Goal: Information Seeking & Learning: Learn about a topic

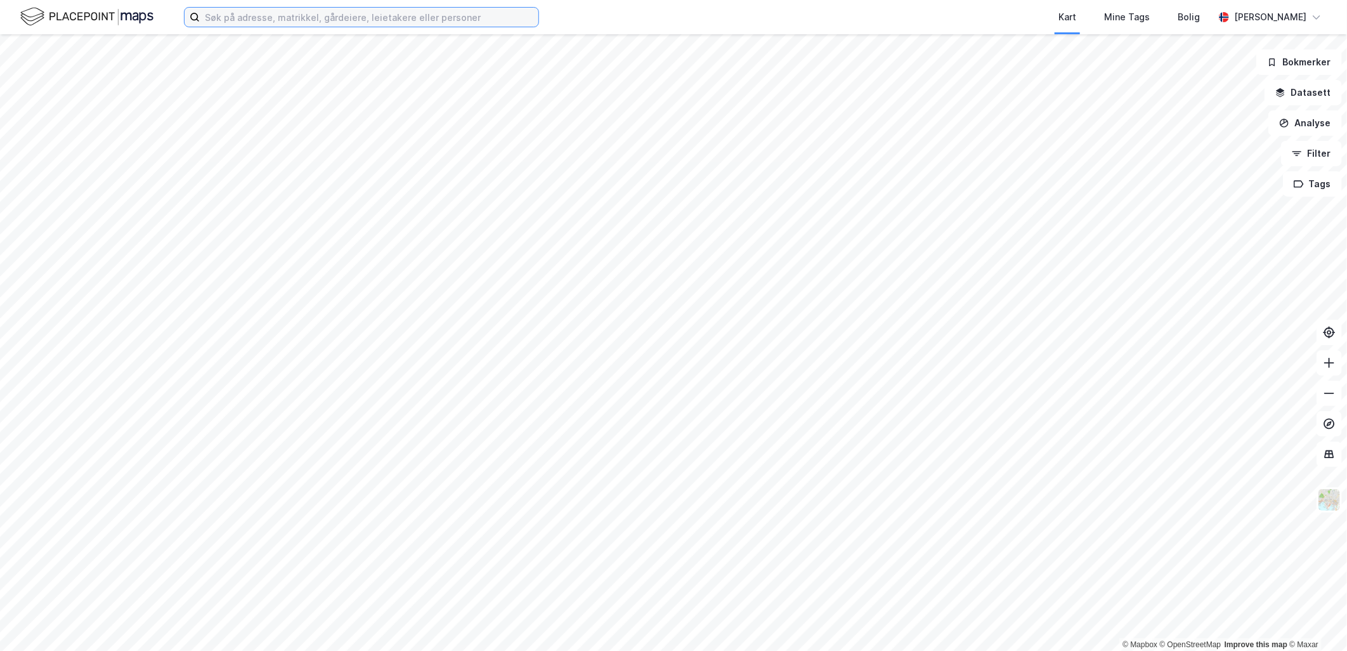
click at [391, 22] on input at bounding box center [369, 17] width 339 height 19
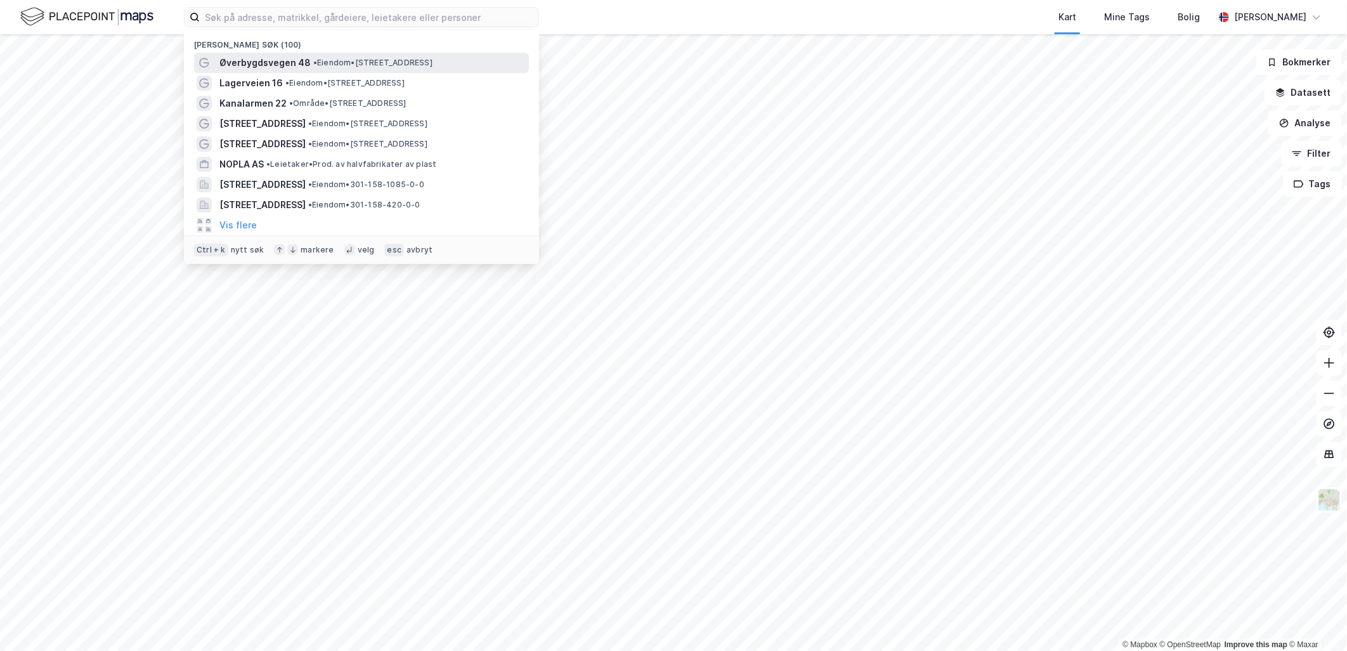
click at [433, 65] on span "• Eiendom • [STREET_ADDRESS]" at bounding box center [372, 63] width 119 height 10
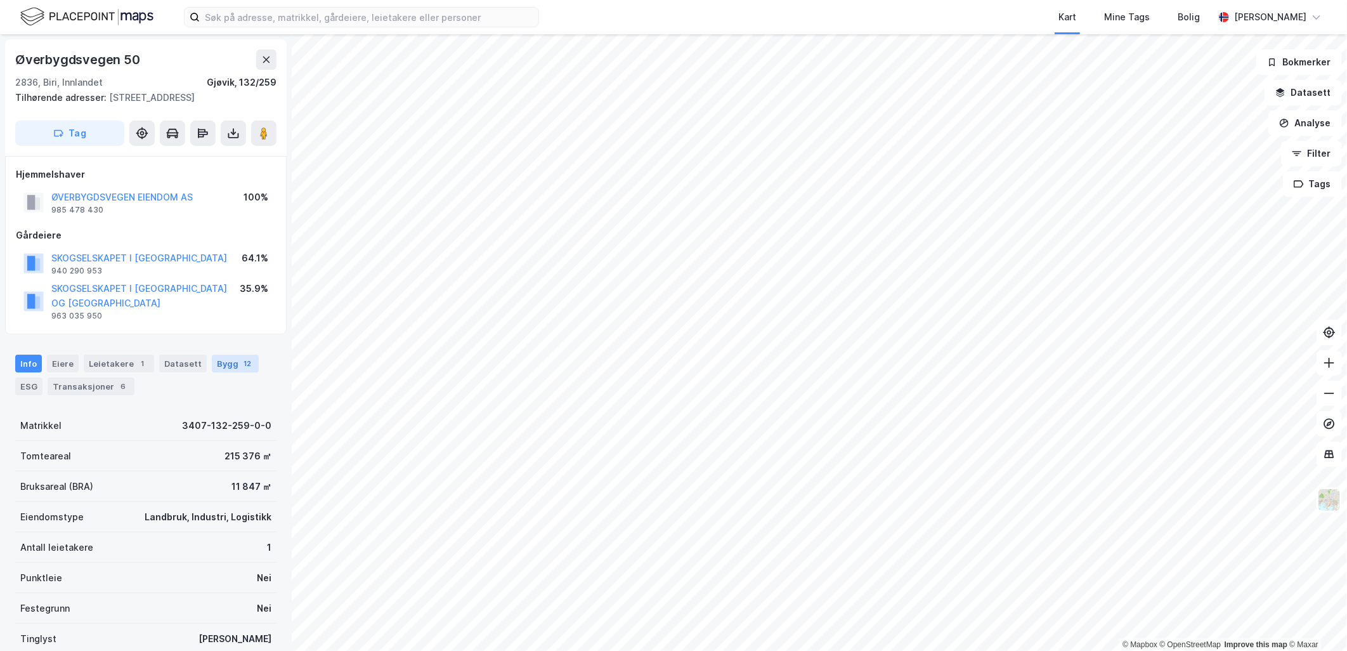
click at [212, 360] on div "Bygg 12" at bounding box center [235, 364] width 47 height 18
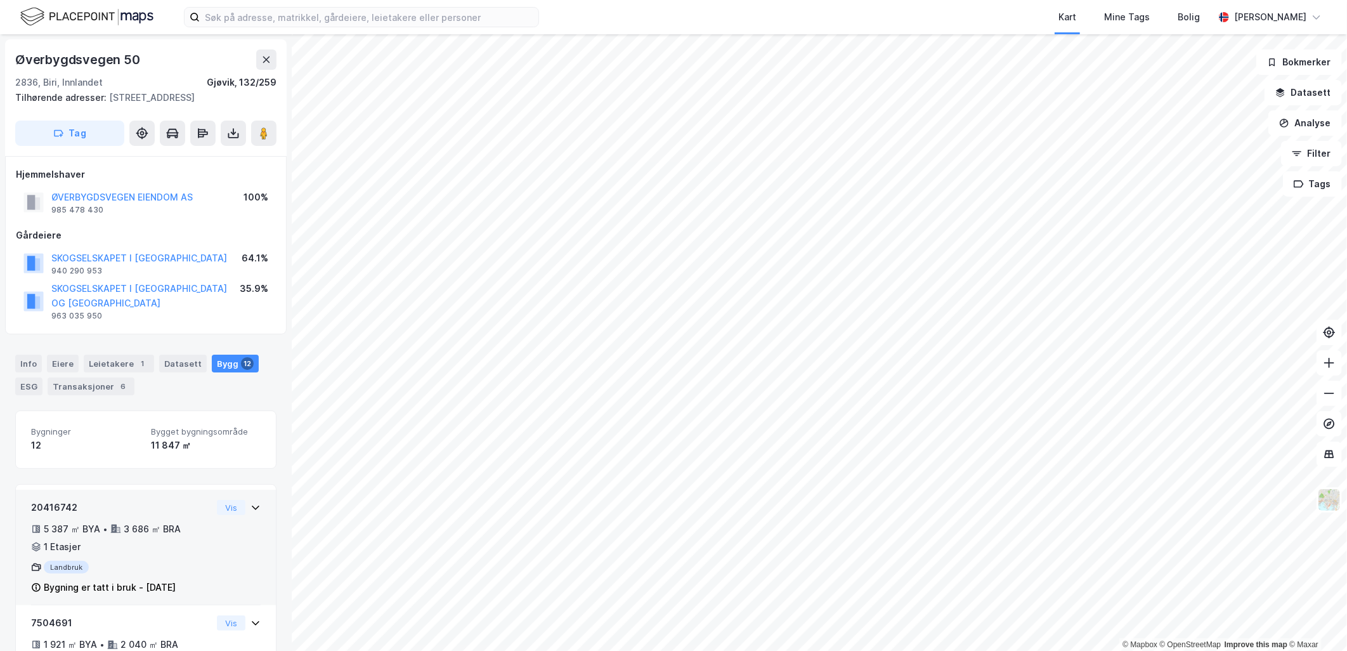
click at [176, 501] on div "20416742" at bounding box center [121, 507] width 181 height 15
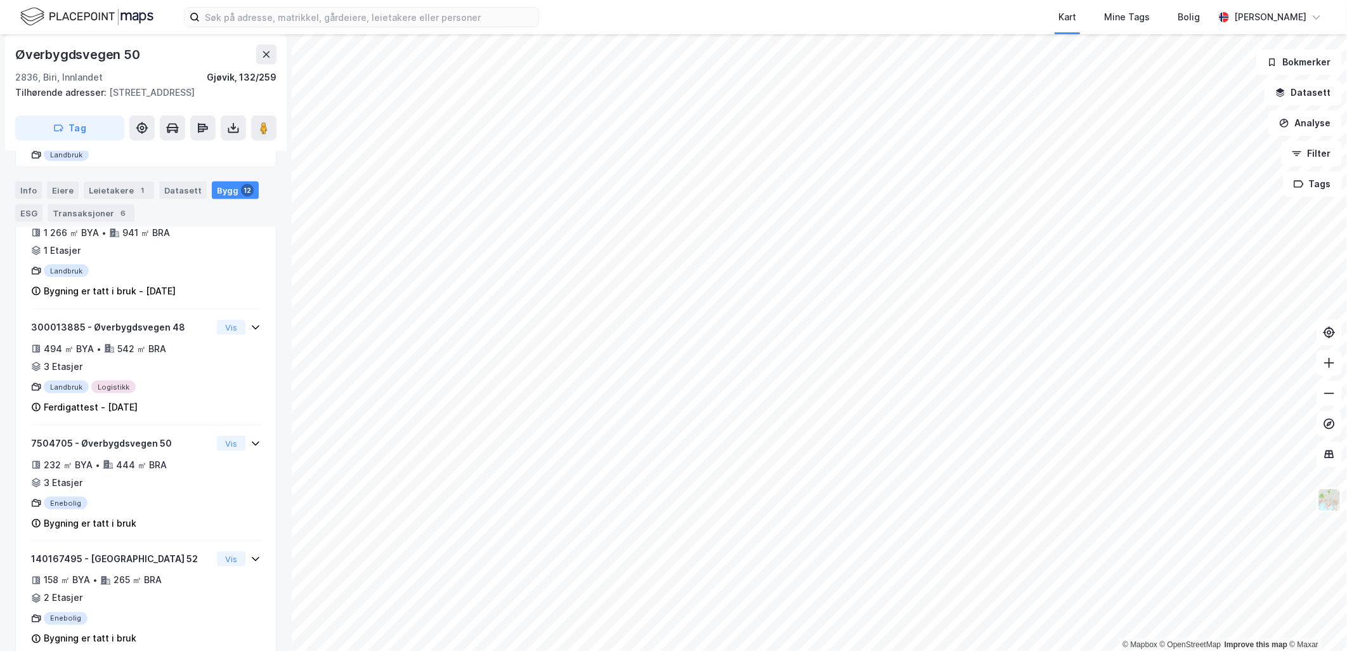
scroll to position [998, 0]
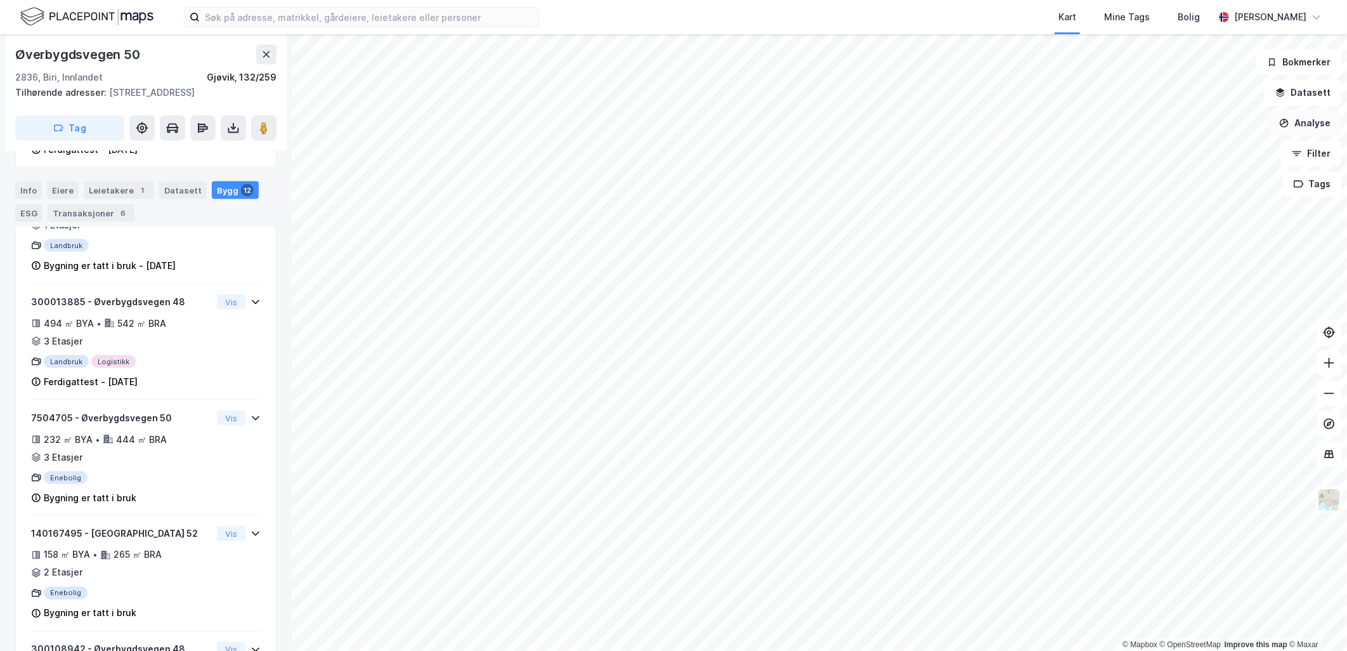
click at [1318, 126] on button "Analyse" at bounding box center [1306, 122] width 74 height 25
click at [1171, 125] on div "Mål avstand" at bounding box center [1195, 124] width 110 height 11
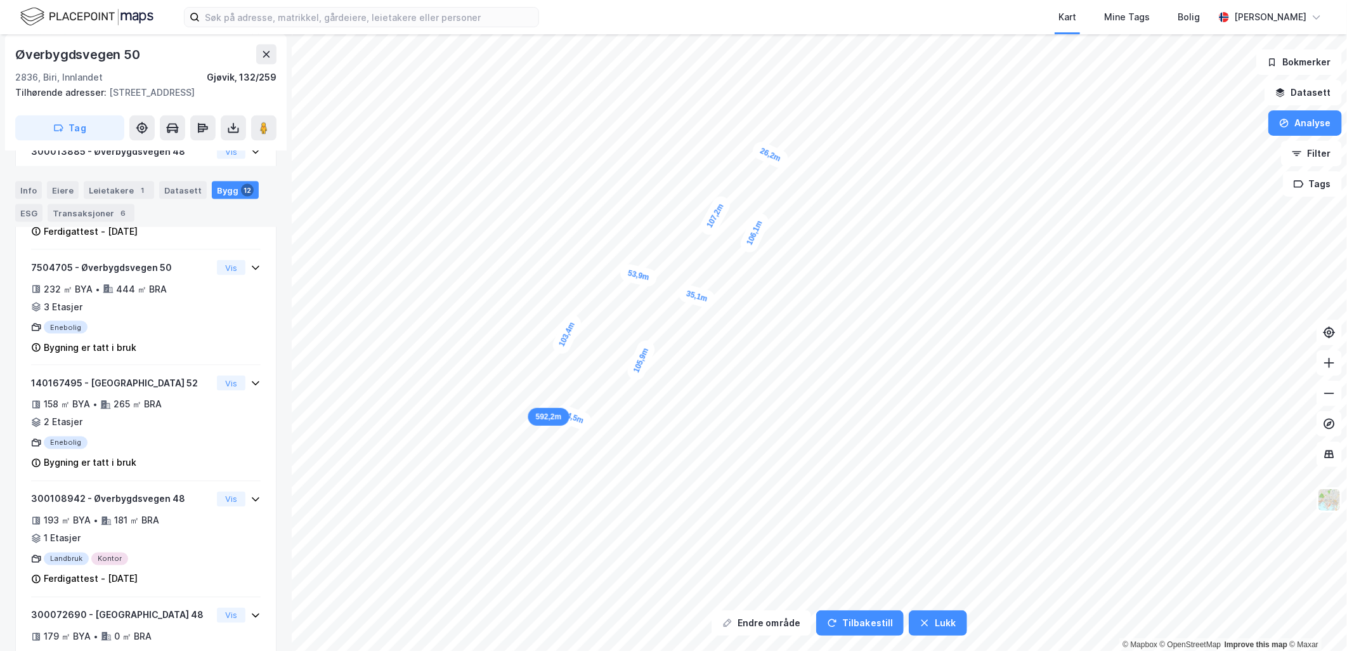
scroll to position [1114, 0]
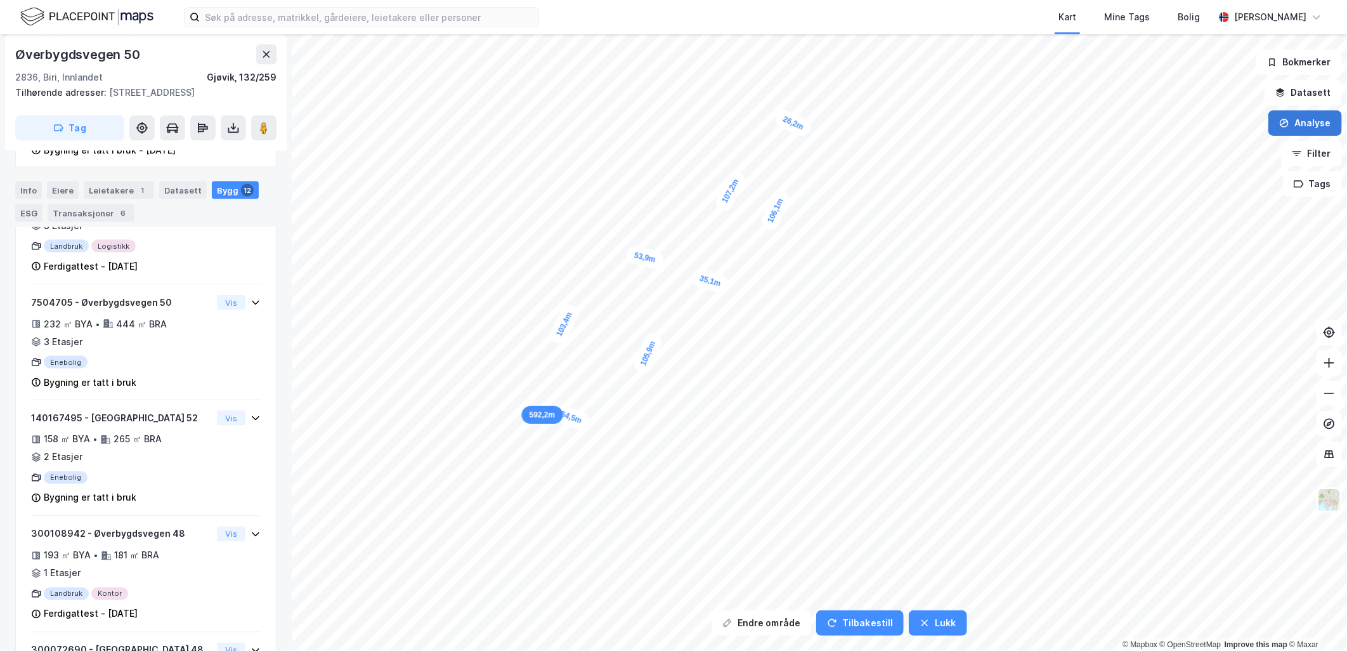
click at [1299, 116] on button "Analyse" at bounding box center [1306, 122] width 74 height 25
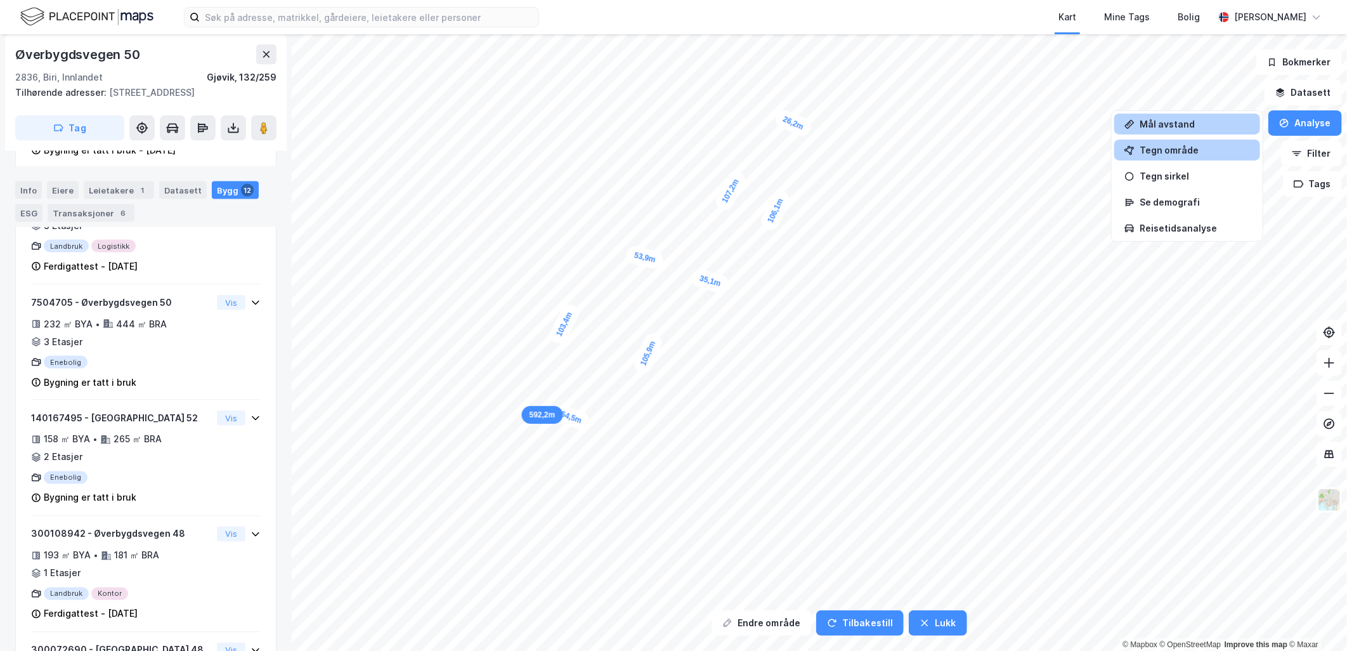
click at [1199, 148] on div "Tegn område" at bounding box center [1195, 150] width 110 height 11
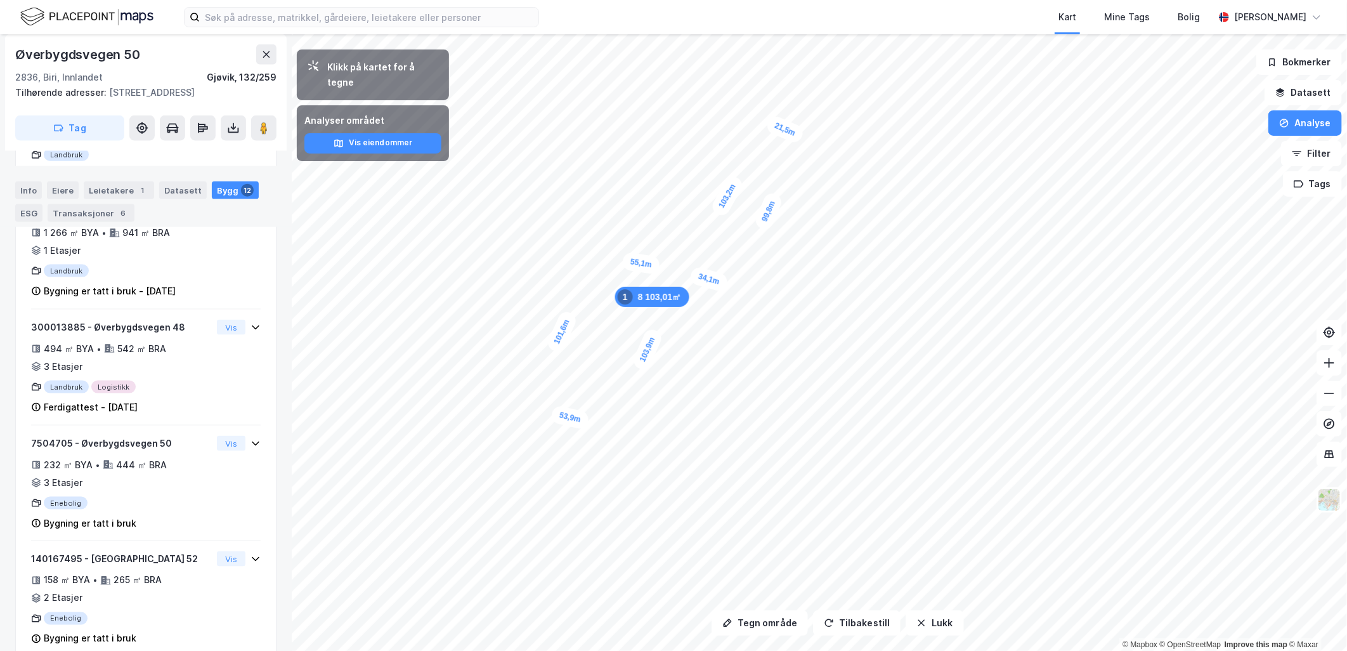
scroll to position [998, 0]
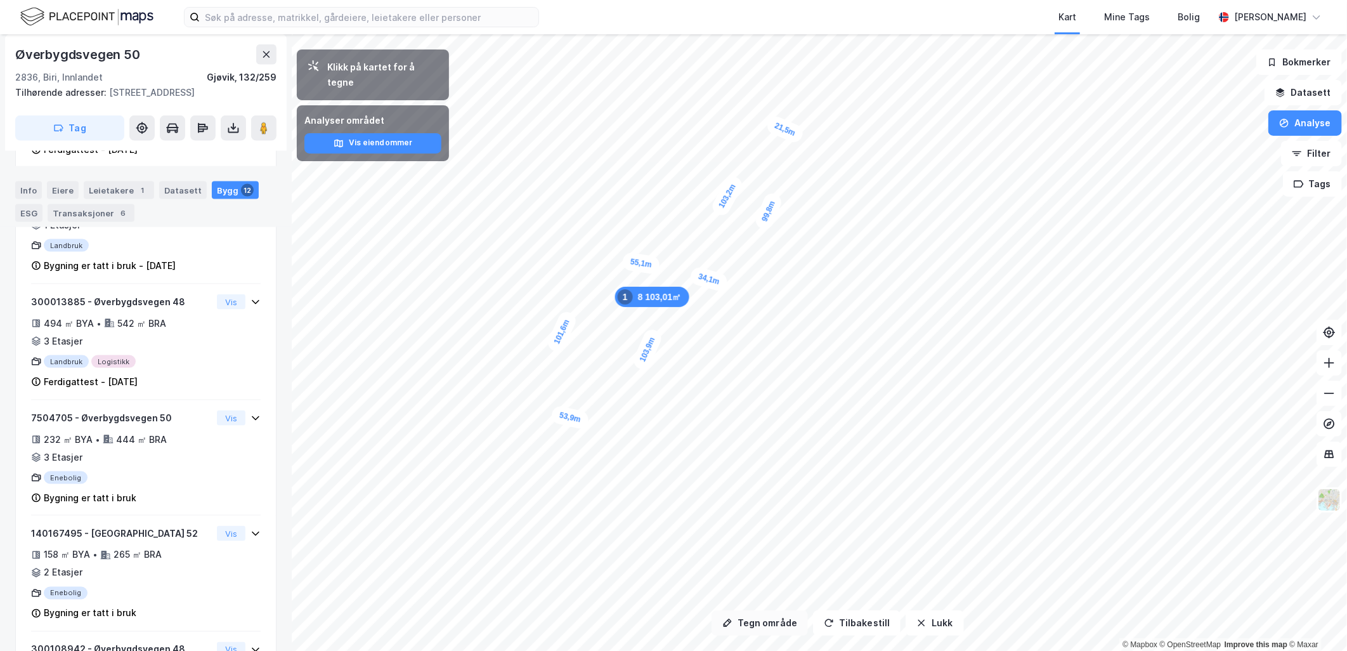
click at [766, 625] on button "Tegn område" at bounding box center [760, 622] width 96 height 25
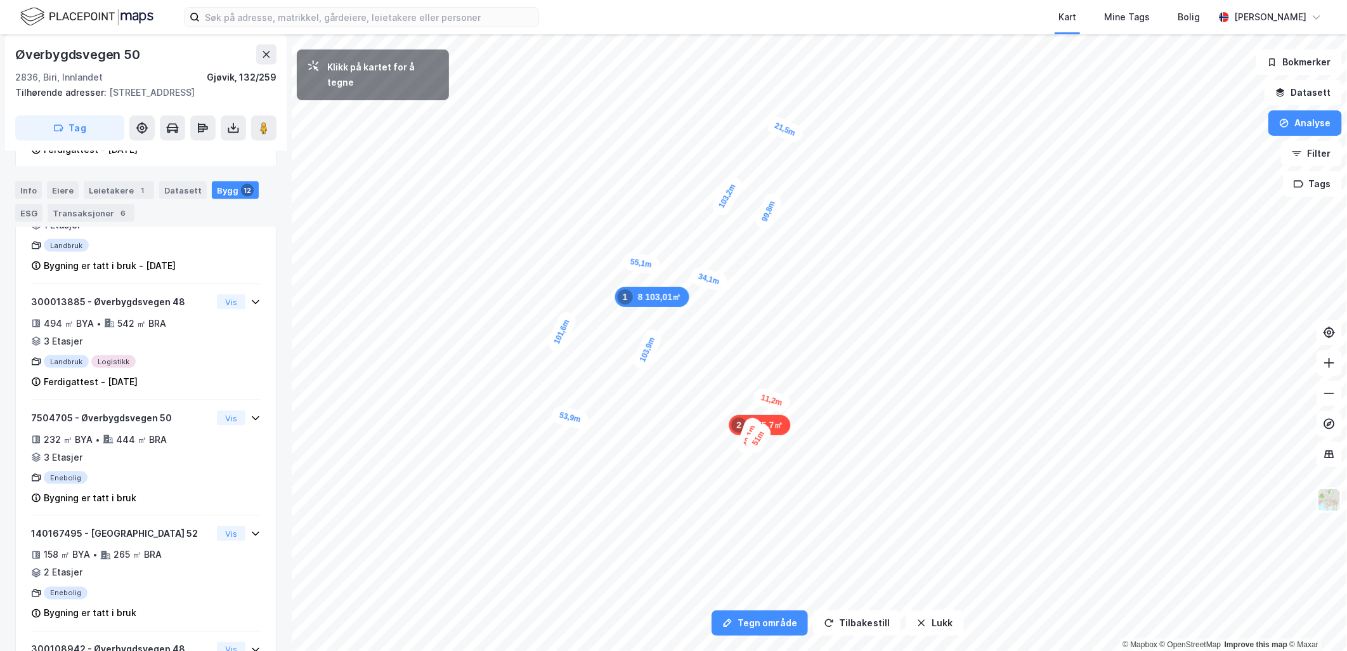
click at [781, 403] on div "11,2m" at bounding box center [772, 400] width 40 height 27
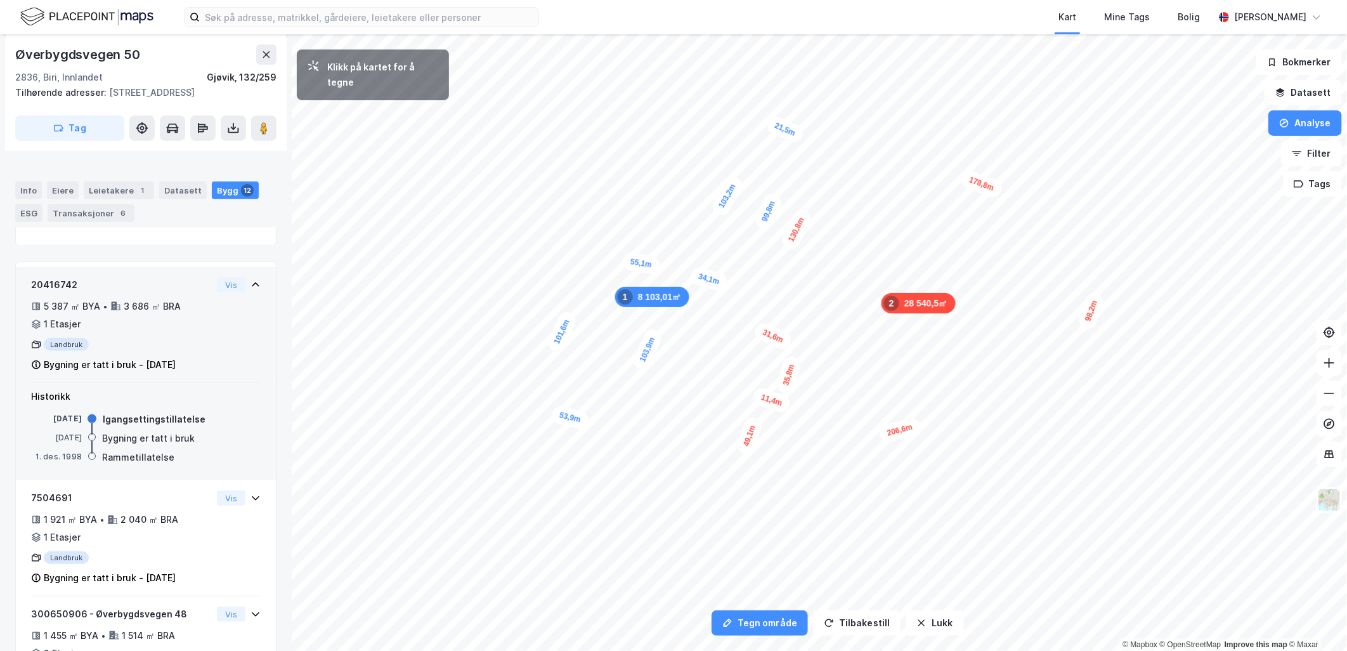
scroll to position [205, 0]
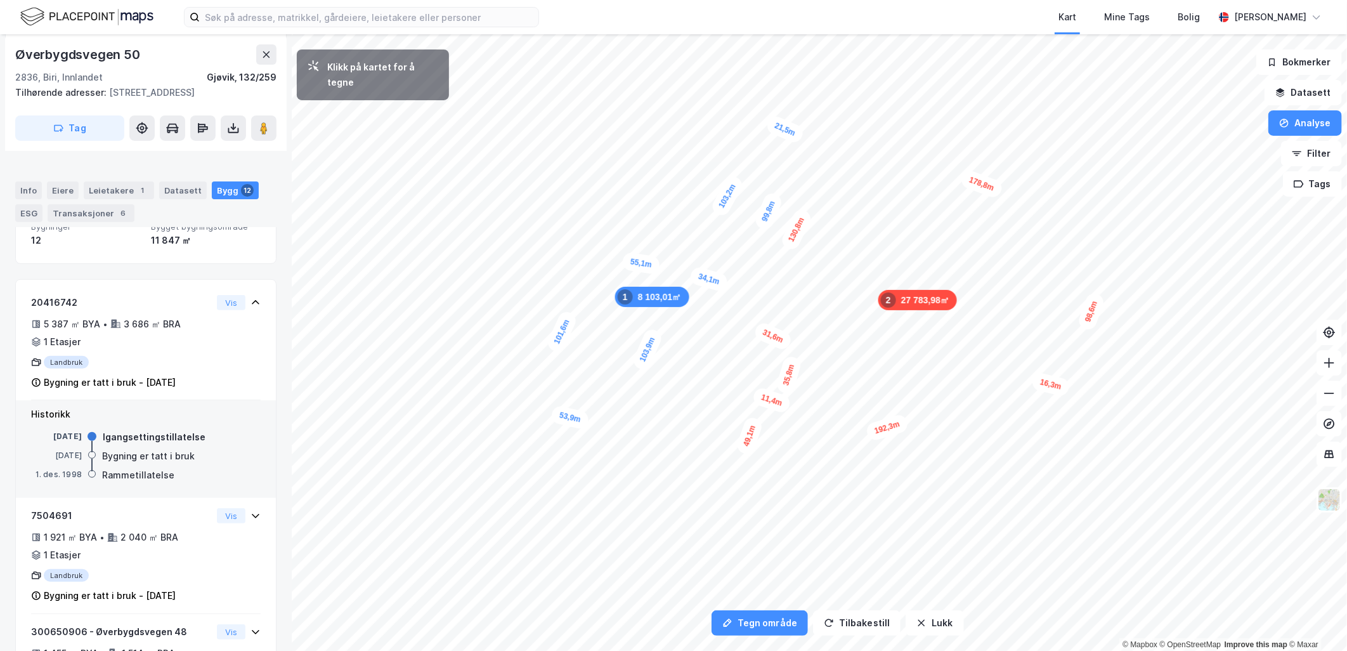
click at [1039, 381] on div "16,3m" at bounding box center [1051, 385] width 40 height 26
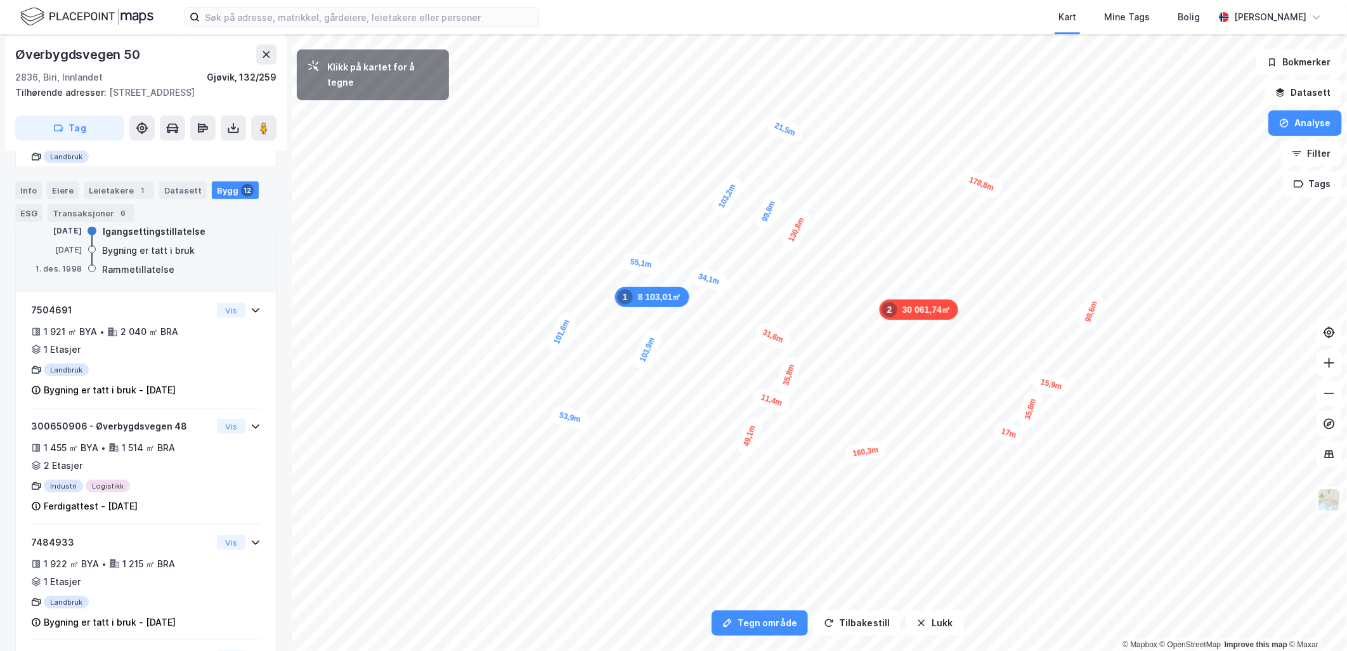
scroll to position [419, 0]
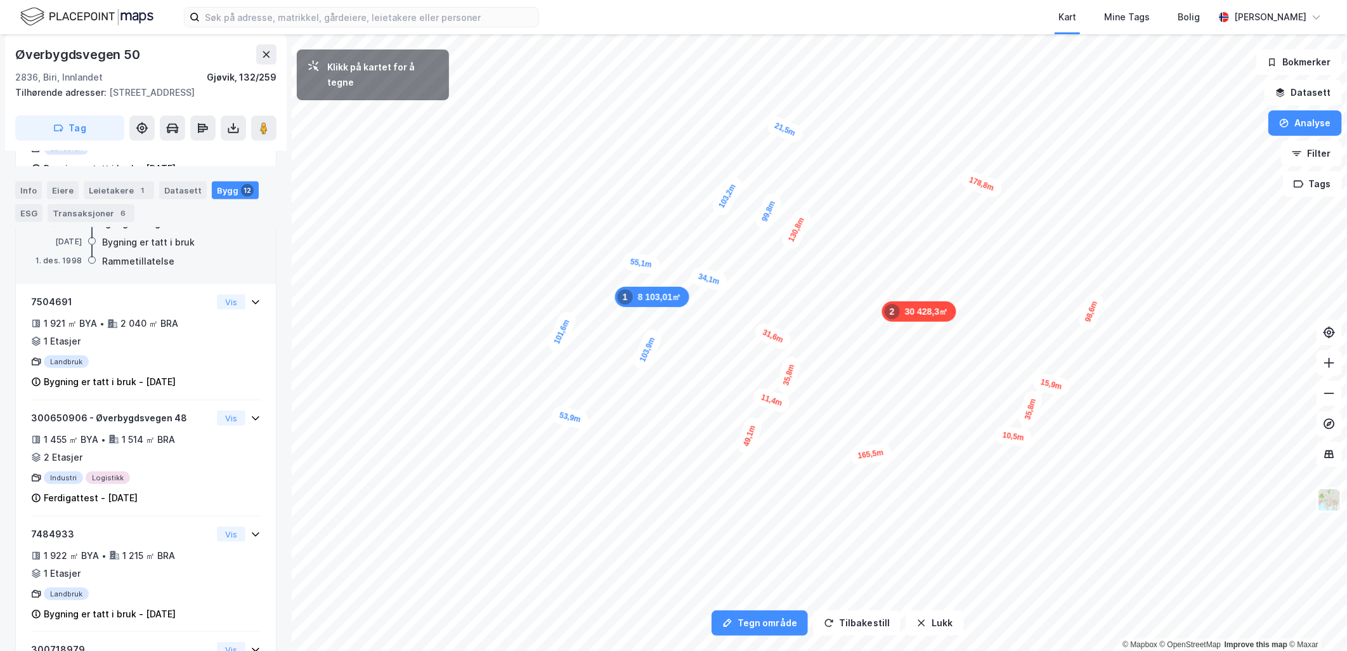
click at [1006, 434] on div "10,5m" at bounding box center [1013, 436] width 39 height 23
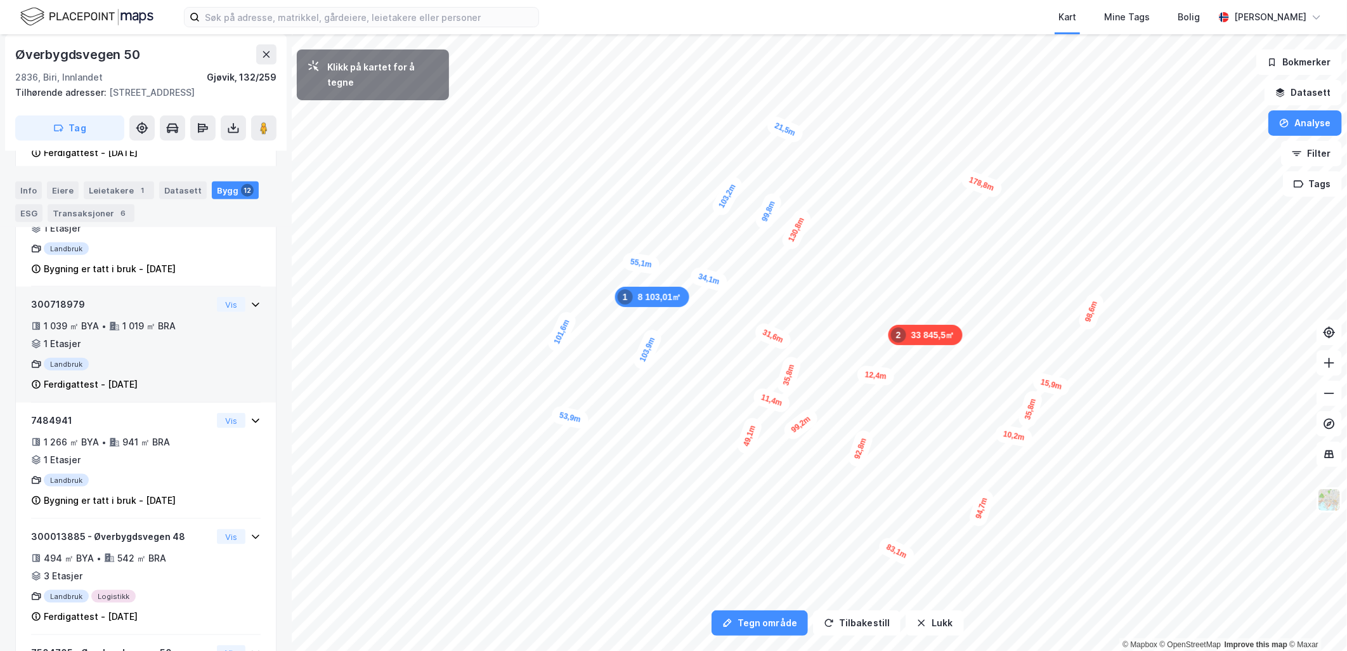
scroll to position [766, 0]
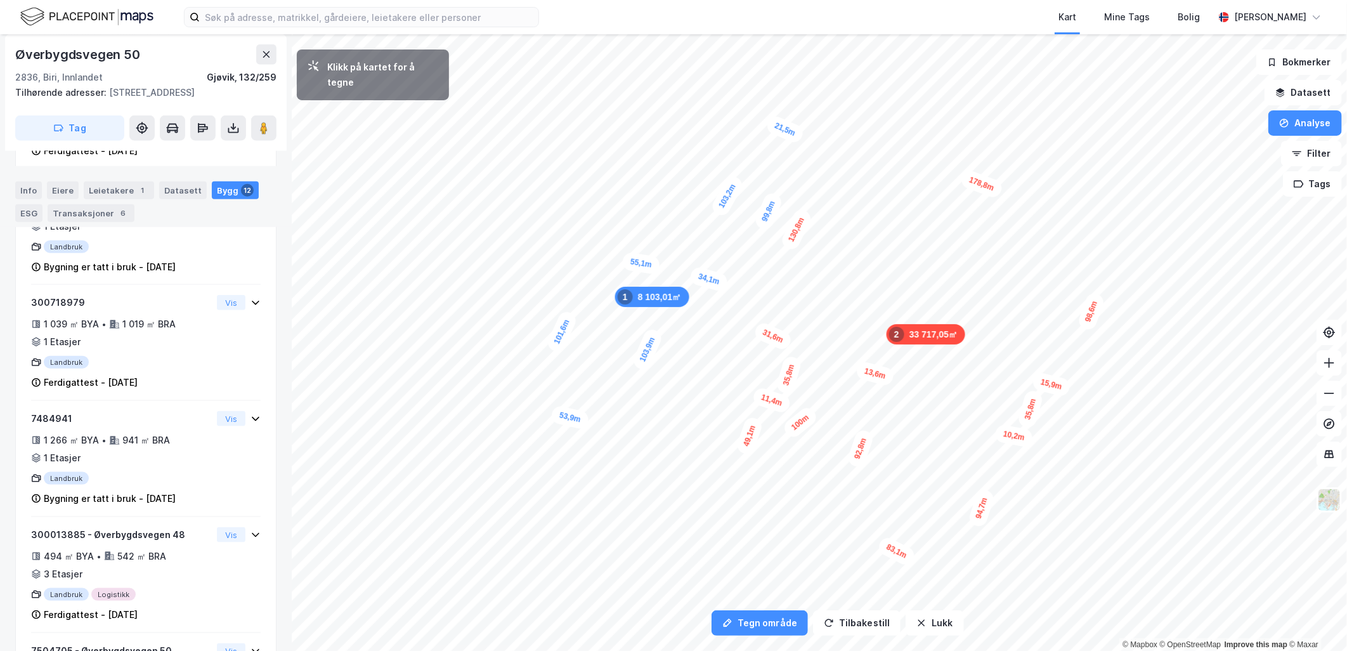
click at [864, 371] on div "13,6m" at bounding box center [875, 373] width 40 height 27
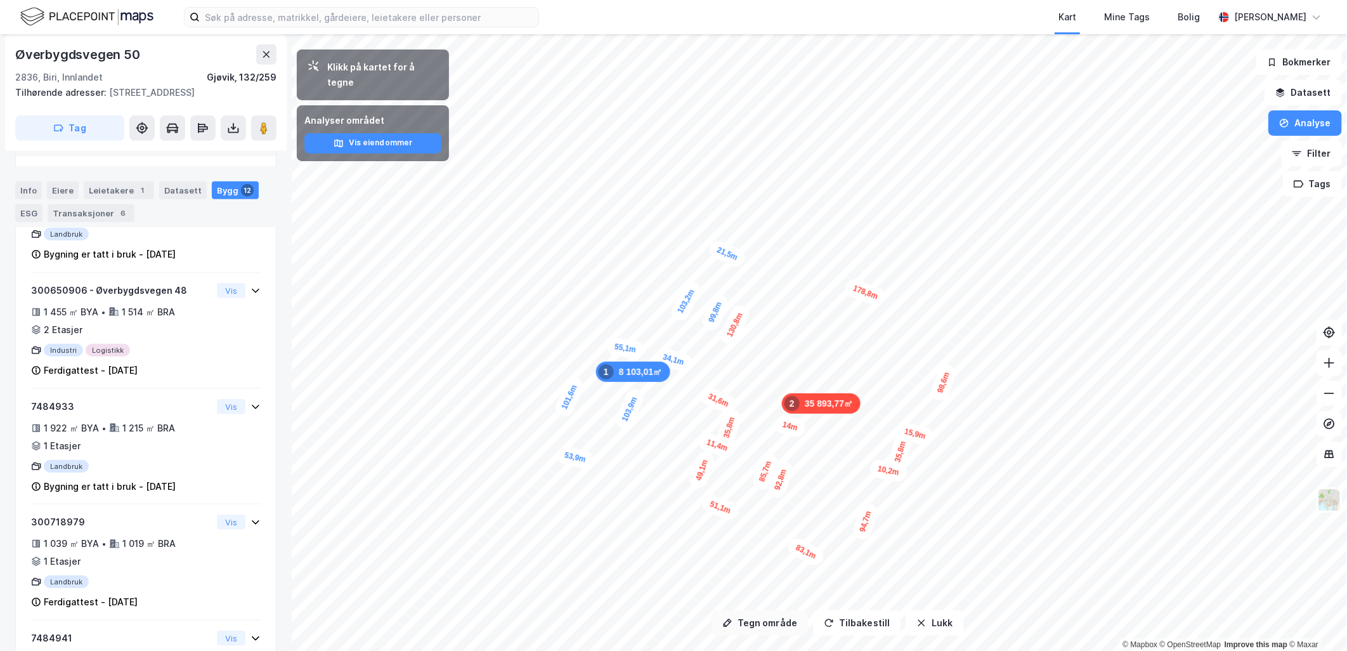
scroll to position [534, 0]
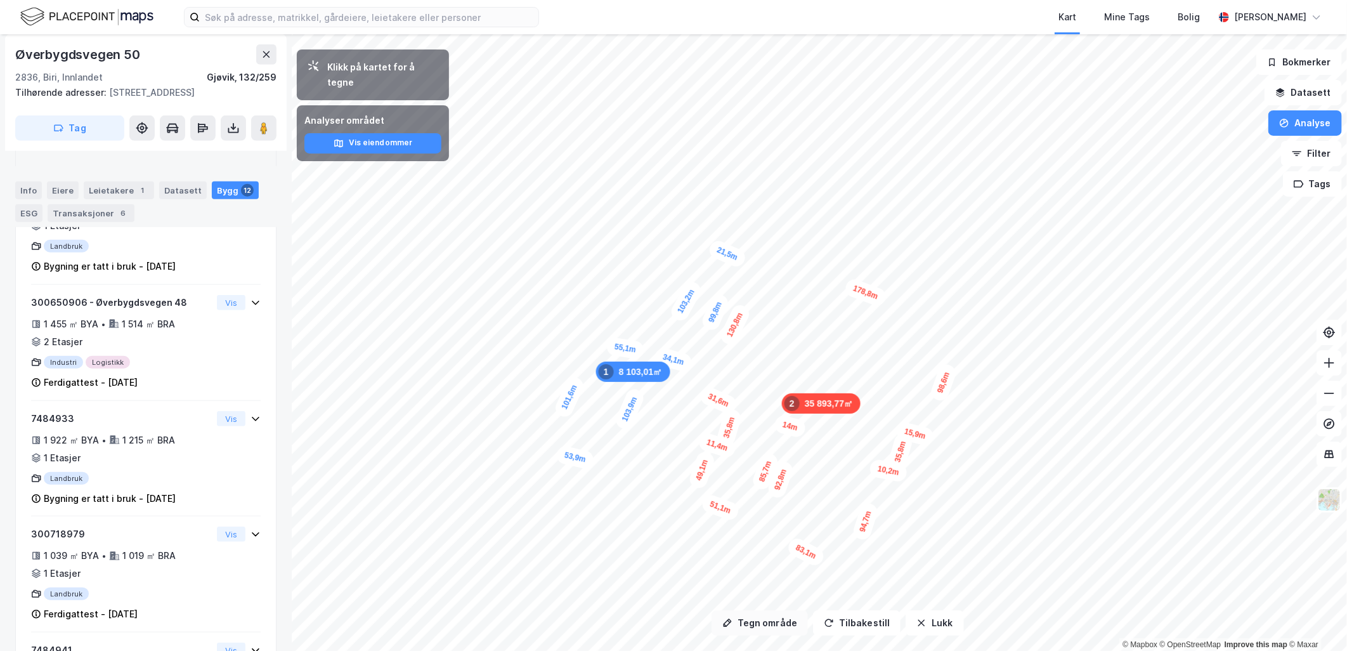
click at [758, 626] on button "Tegn område" at bounding box center [760, 622] width 96 height 25
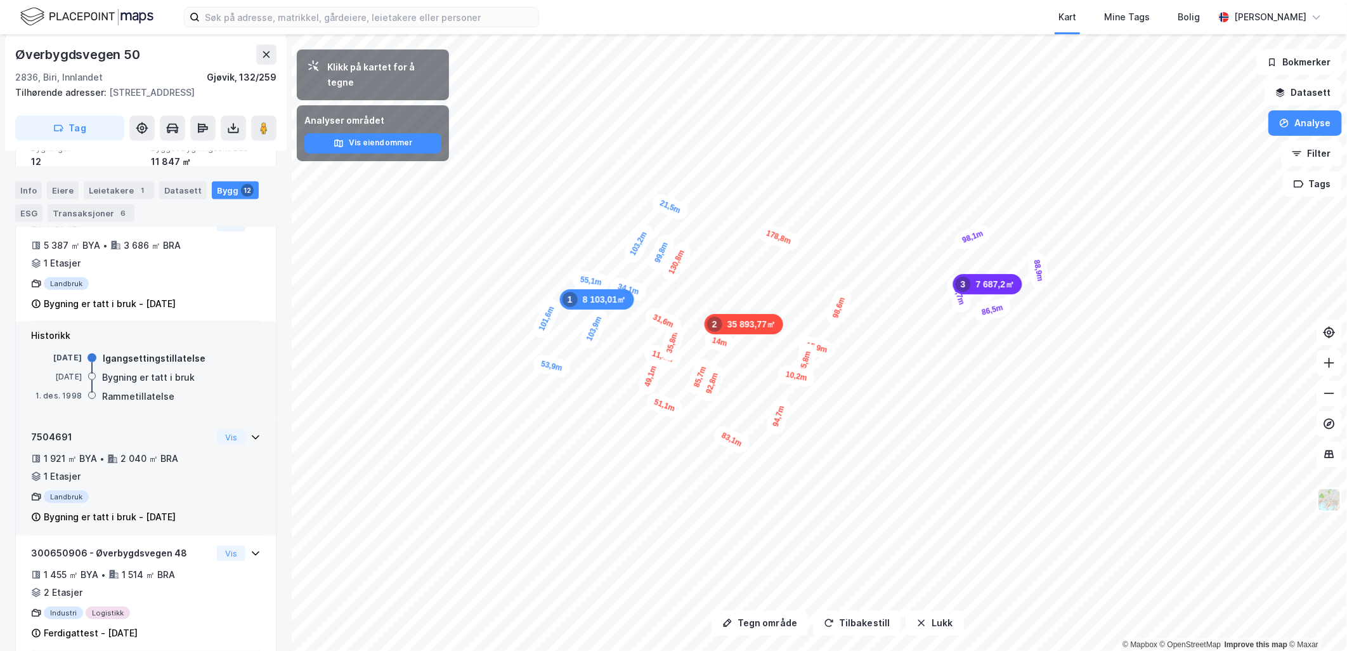
scroll to position [273, 0]
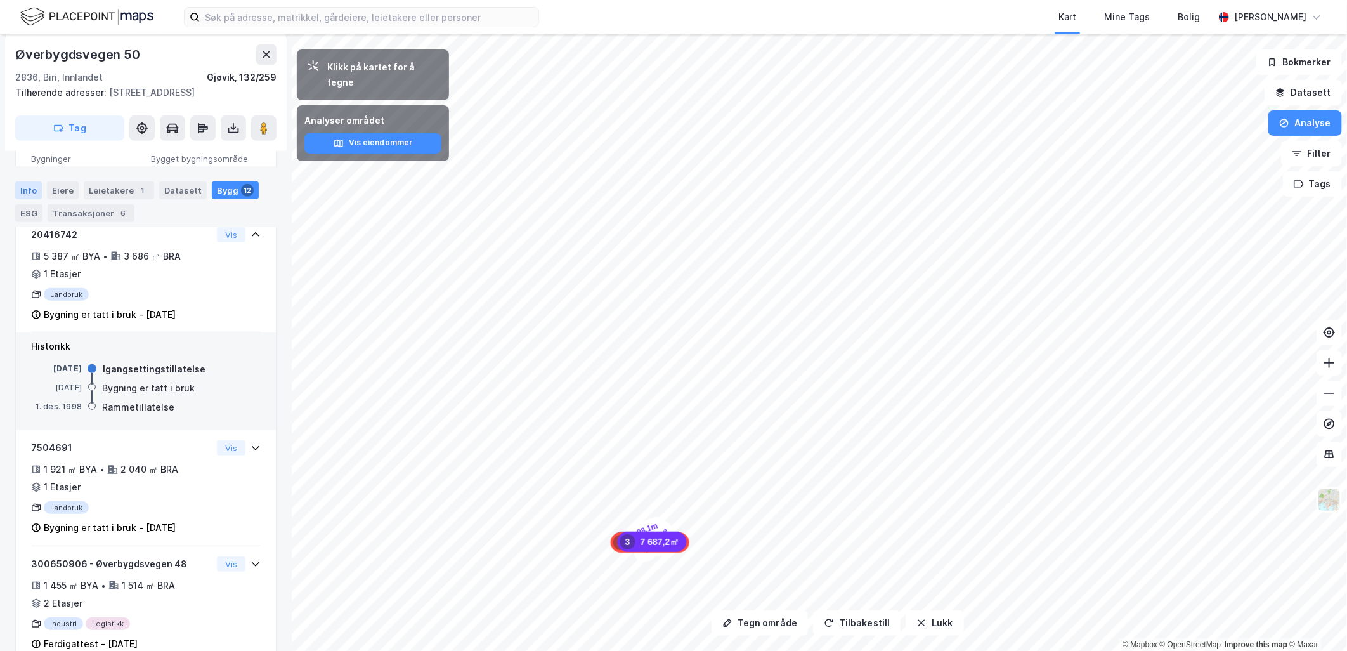
click at [33, 192] on div "Info" at bounding box center [28, 190] width 27 height 18
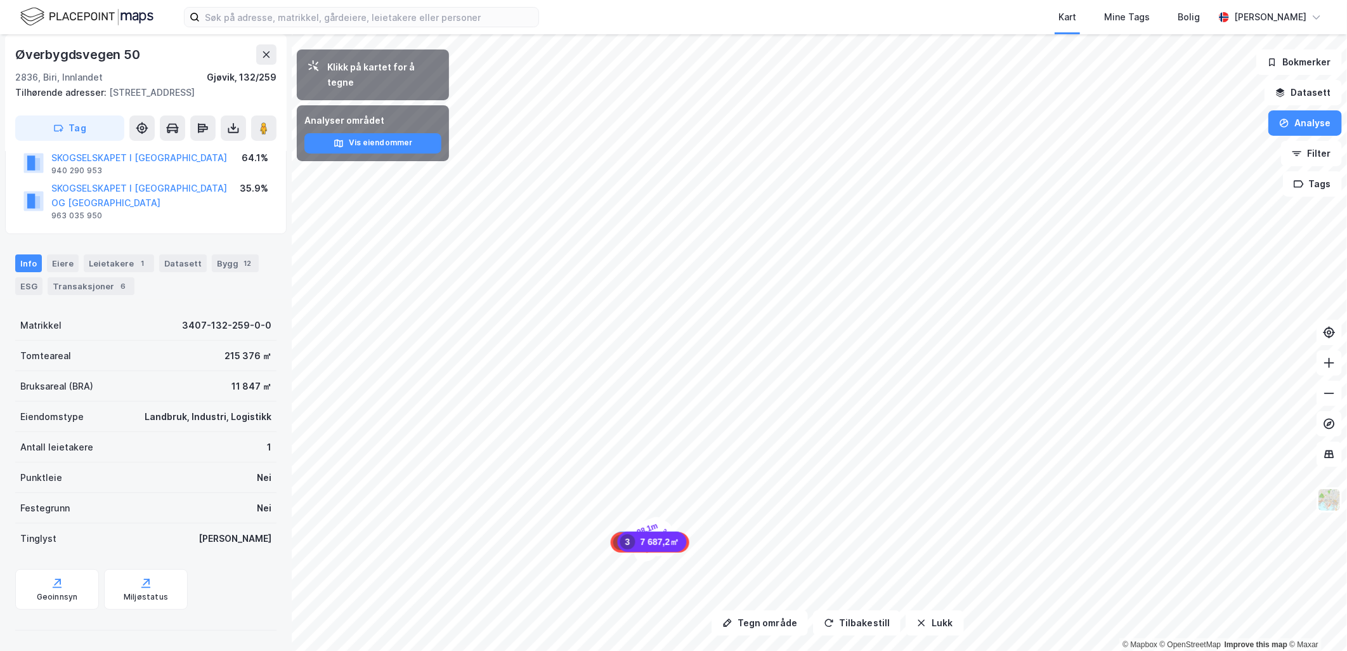
scroll to position [100, 0]
click at [63, 268] on div "Eiere" at bounding box center [63, 264] width 32 height 18
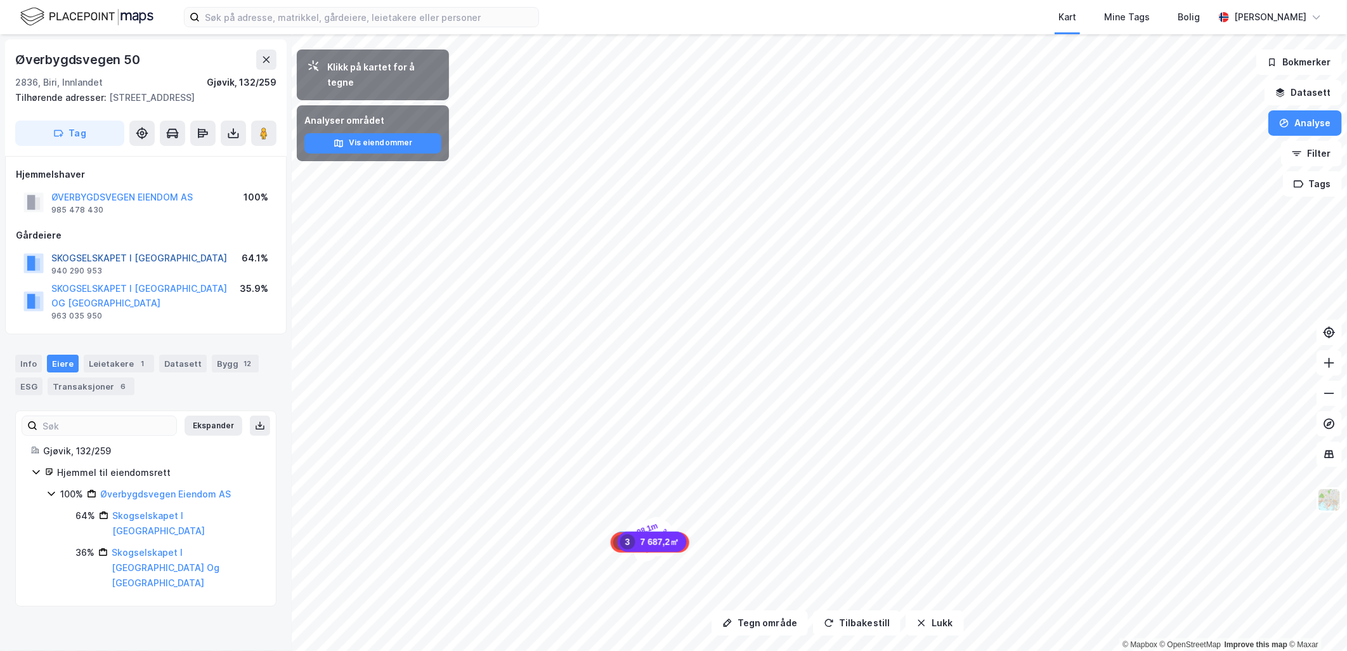
click at [0, 0] on button "SKOGSELSKAPET I [GEOGRAPHIC_DATA]" at bounding box center [0, 0] width 0 height 0
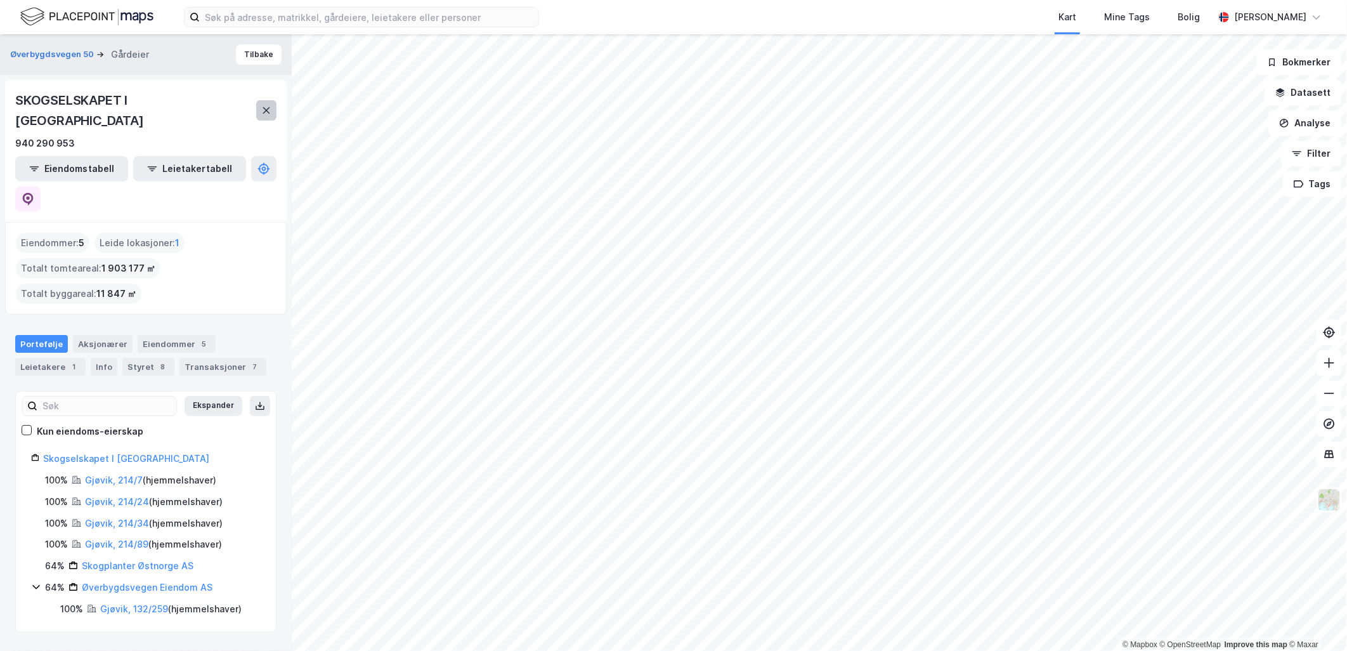
click at [260, 100] on button at bounding box center [266, 110] width 20 height 20
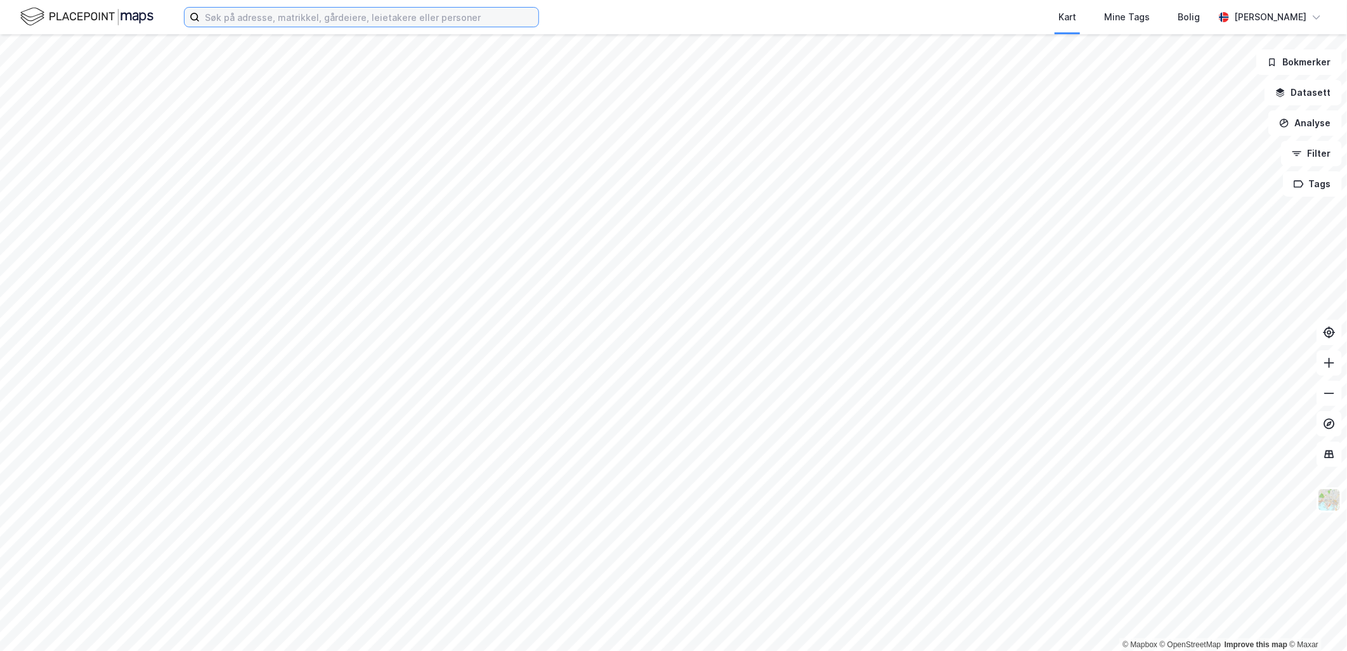
click at [349, 22] on input at bounding box center [369, 17] width 339 height 19
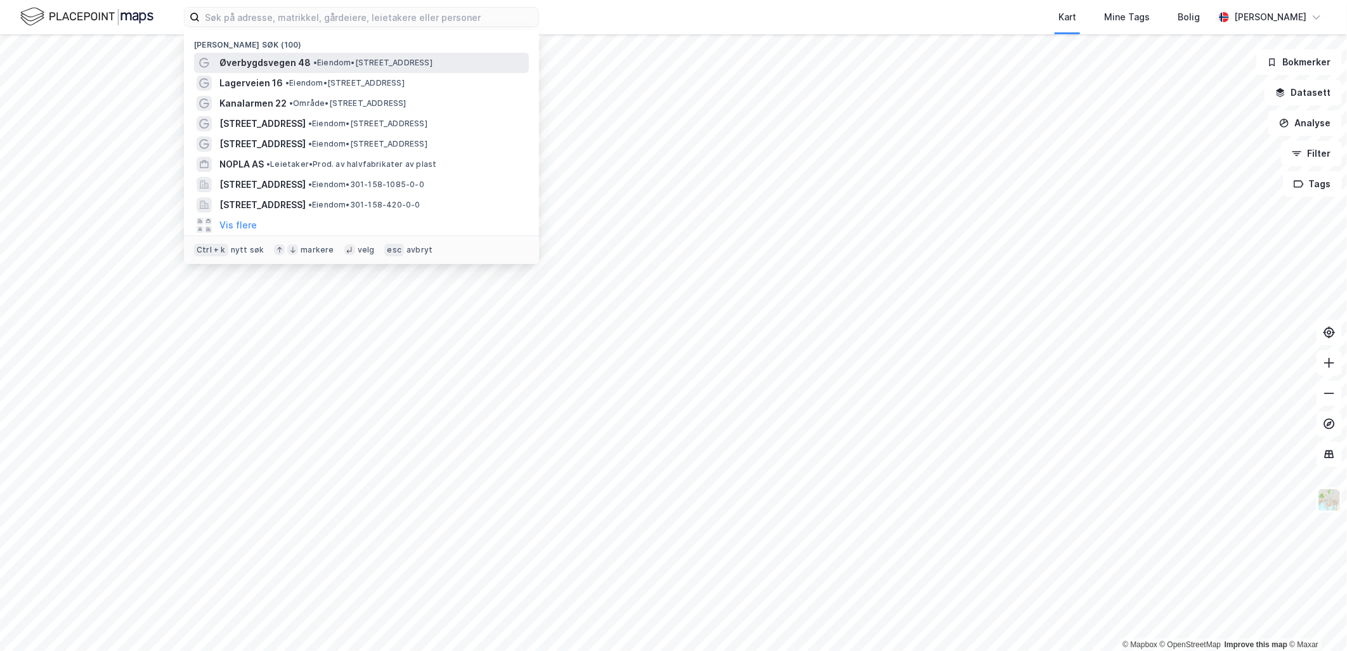
click at [280, 65] on span "Øverbygdsvegen 48" at bounding box center [264, 62] width 91 height 15
